Goal: Task Accomplishment & Management: Manage account settings

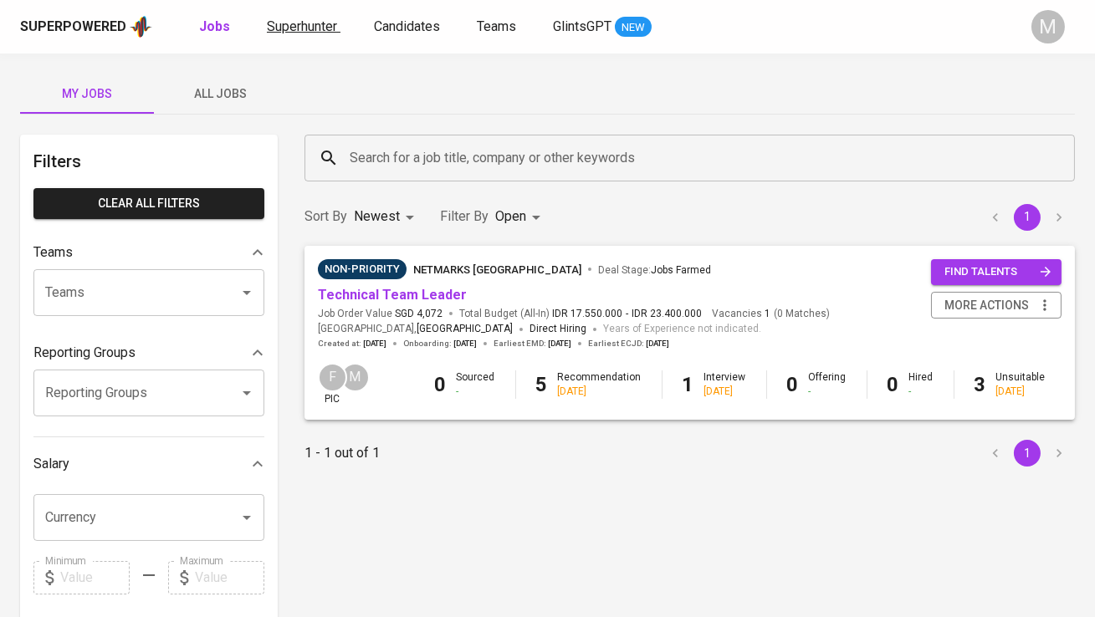
click at [315, 24] on span "Superhunter" at bounding box center [302, 26] width 70 height 16
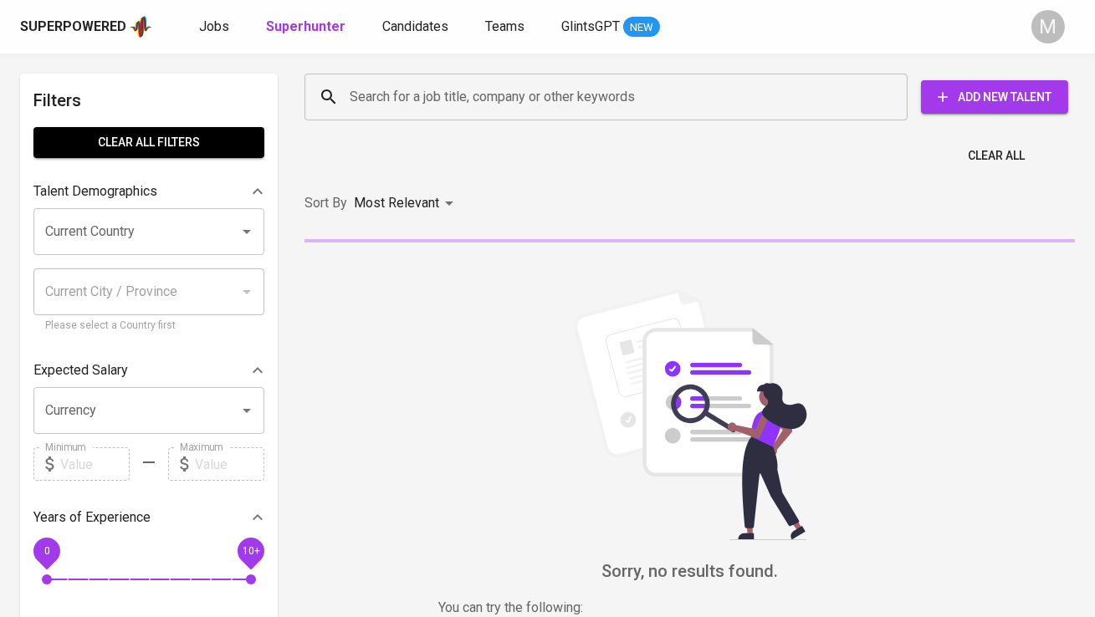
click at [400, 79] on div "Search for a job title, company or other keywords" at bounding box center [606, 97] width 603 height 47
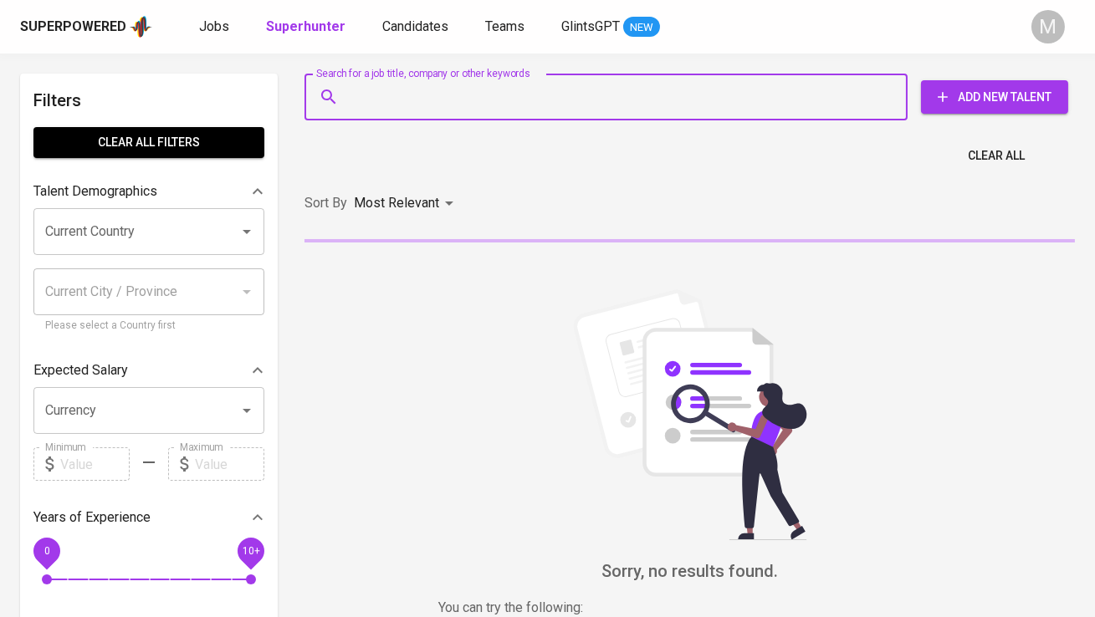
paste input "[EMAIL_ADDRESS][DOMAIN_NAME]"
type input "[EMAIL_ADDRESS][DOMAIN_NAME]"
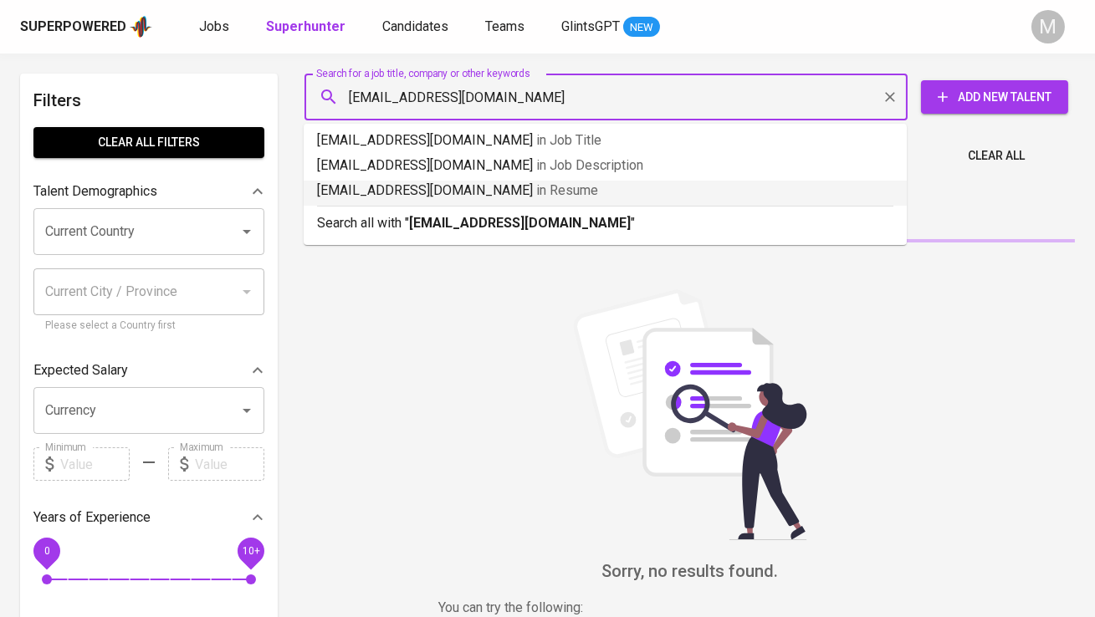
click at [413, 218] on b "[EMAIL_ADDRESS][DOMAIN_NAME]" at bounding box center [520, 223] width 222 height 16
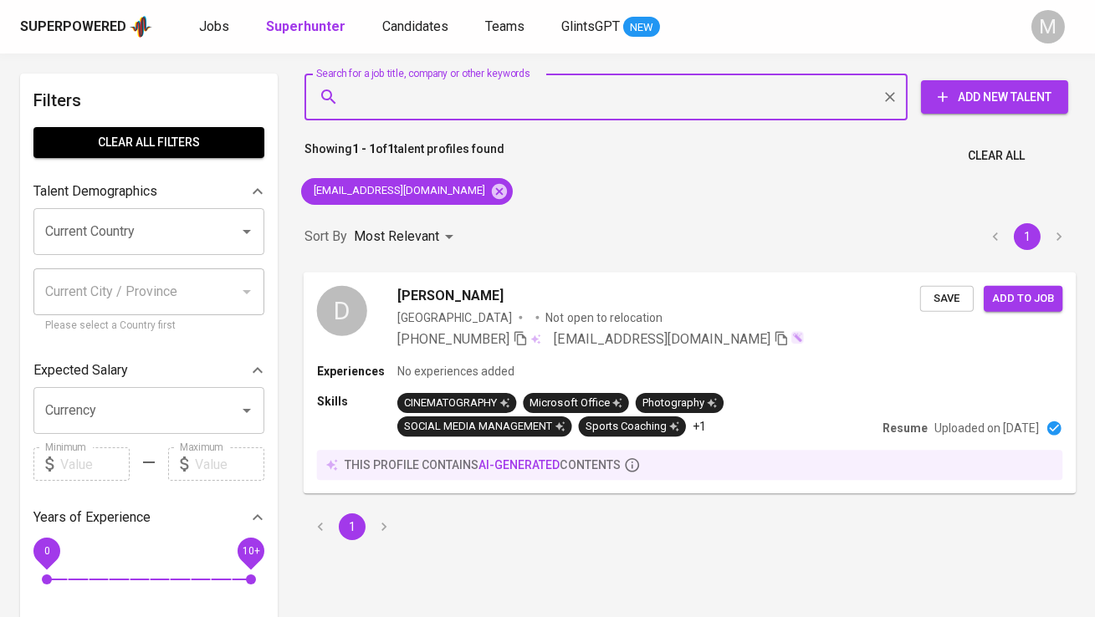
click at [359, 300] on div "D" at bounding box center [342, 310] width 50 height 50
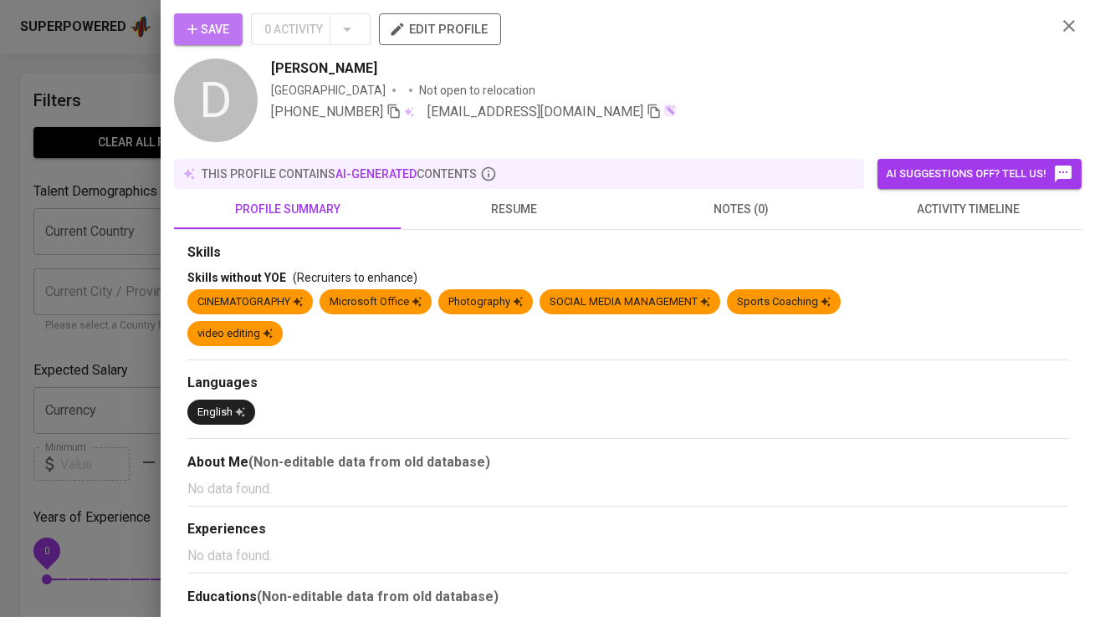
click at [232, 26] on button "Save" at bounding box center [208, 29] width 69 height 32
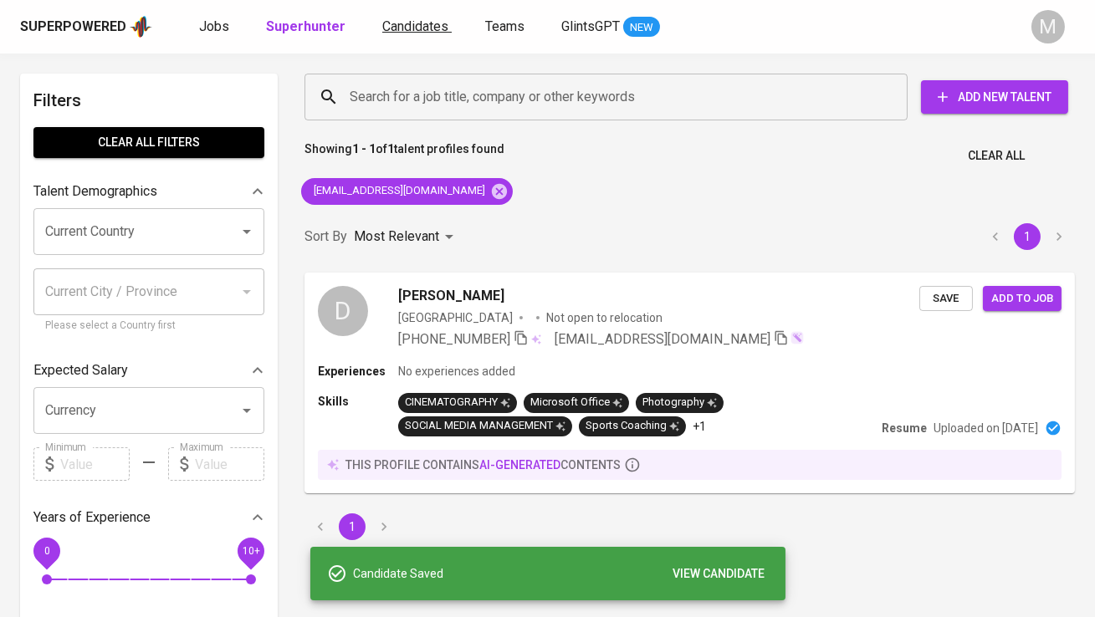
click at [399, 28] on span "Candidates" at bounding box center [415, 26] width 66 height 16
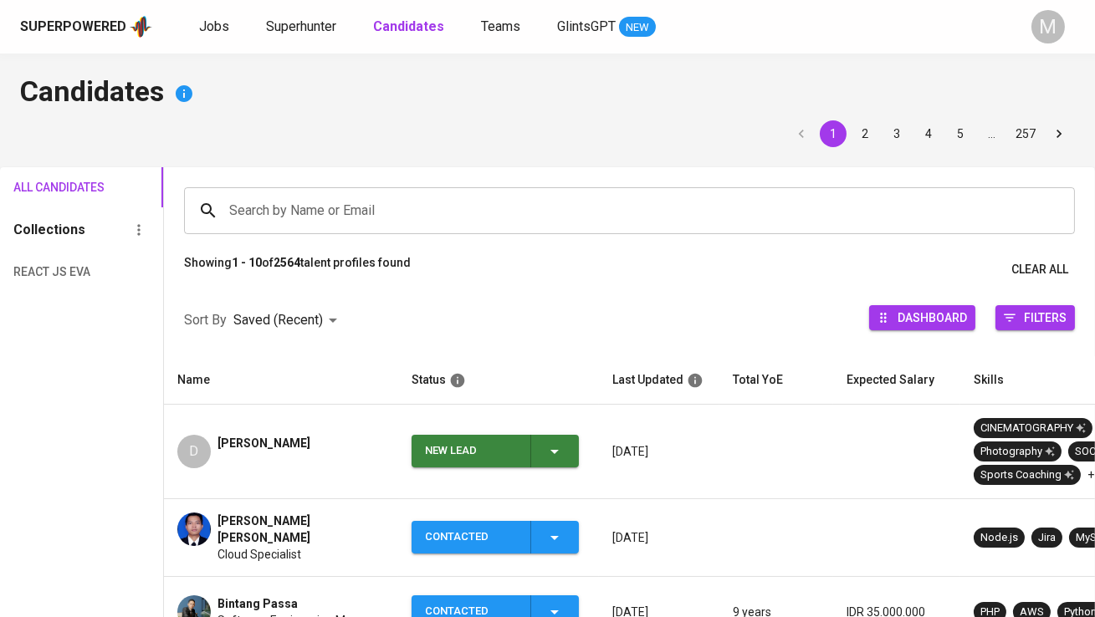
click at [449, 440] on div "New Lead" at bounding box center [471, 451] width 92 height 33
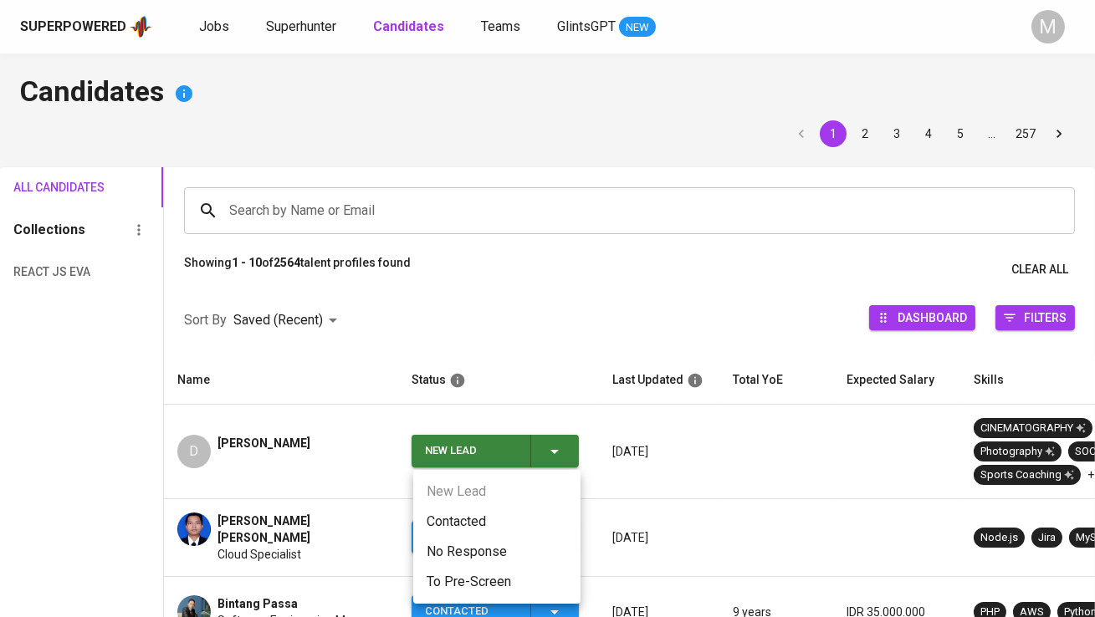
click at [473, 521] on li "Contacted" at bounding box center [496, 522] width 167 height 30
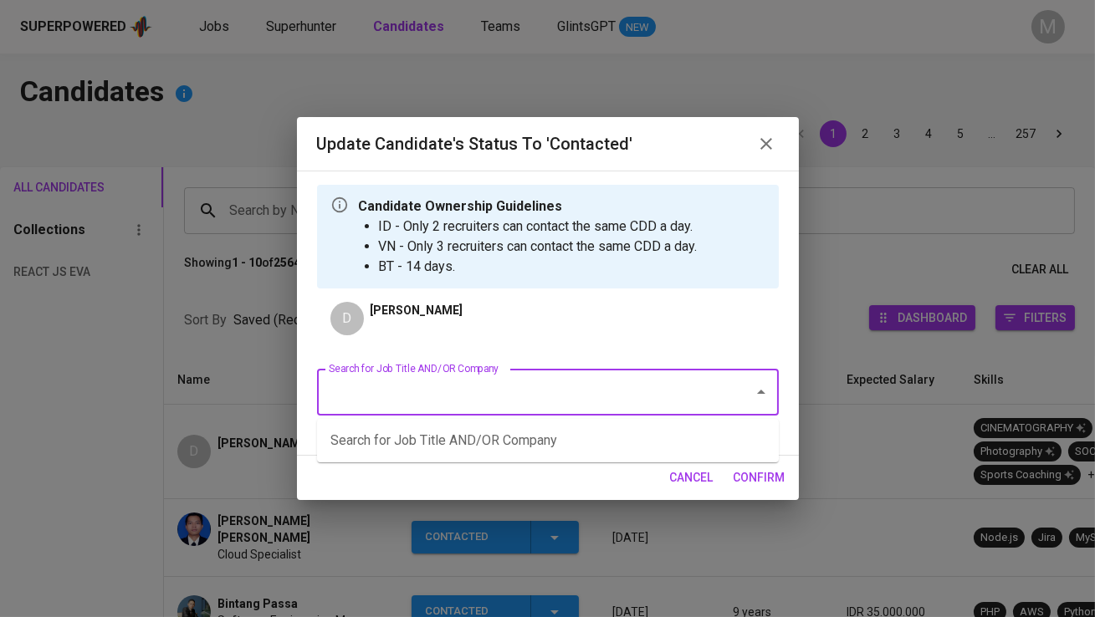
click at [444, 389] on input "Search for Job Title AND/OR Company" at bounding box center [525, 393] width 400 height 32
type input "g"
click at [543, 444] on li "QA Engineer (GetGo Technologies Pte Ltd)" at bounding box center [548, 441] width 462 height 30
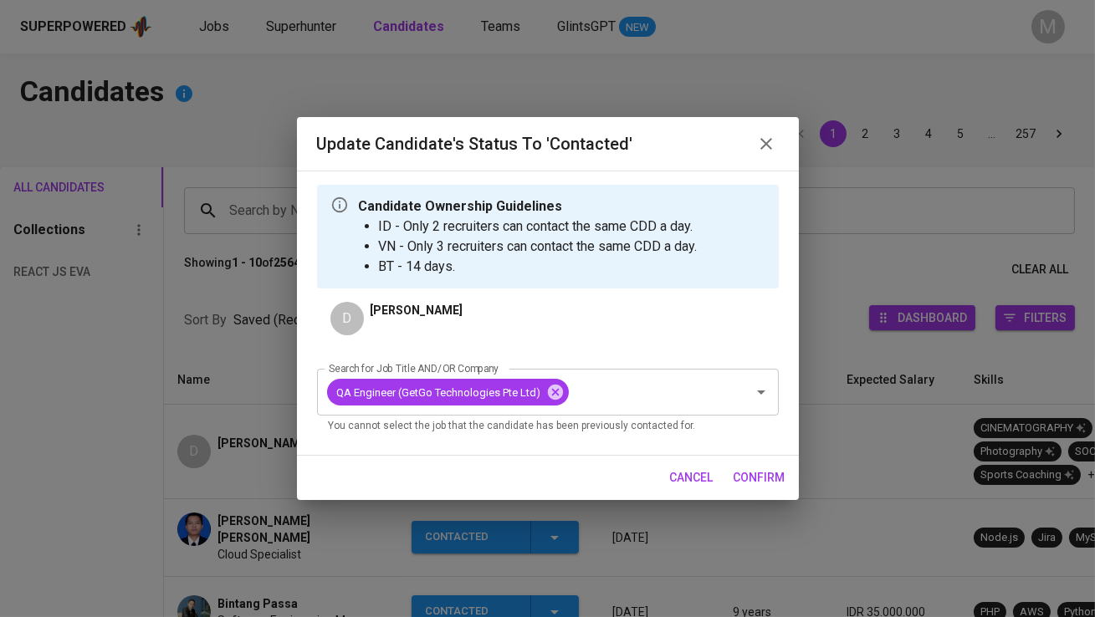
click at [773, 471] on span "confirm" at bounding box center [760, 478] width 52 height 21
